Goal: Complete application form

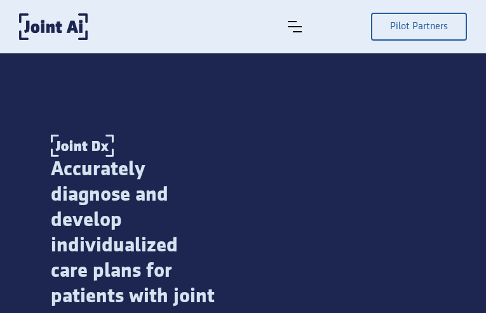
type input "**********"
select select "*****"
type input "******"
